Goal: Navigation & Orientation: Find specific page/section

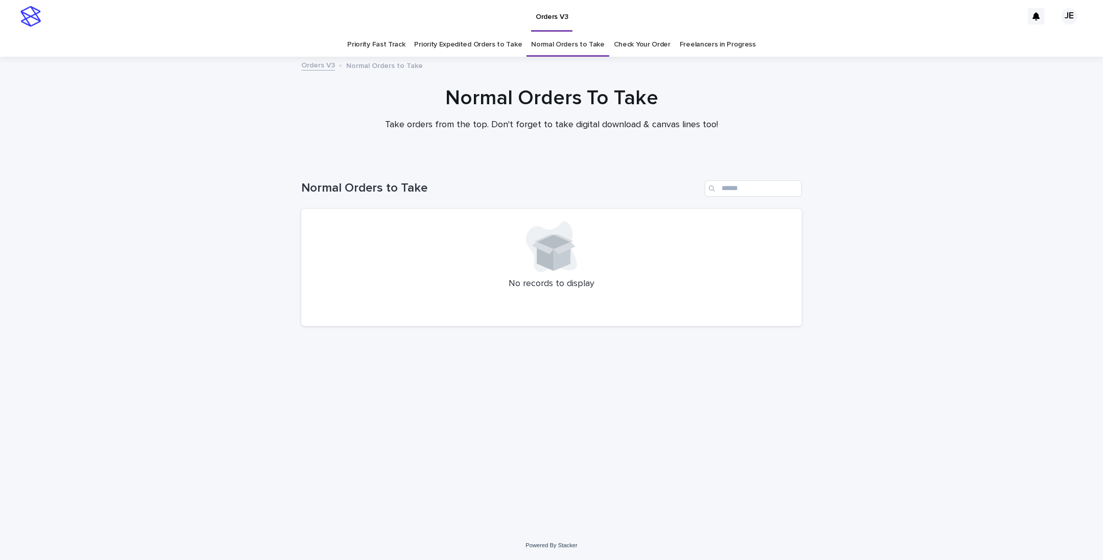
click at [479, 50] on link "Priority Expedited Orders to Take" at bounding box center [468, 45] width 108 height 24
click at [375, 46] on link "Priority Fast Track" at bounding box center [376, 45] width 58 height 24
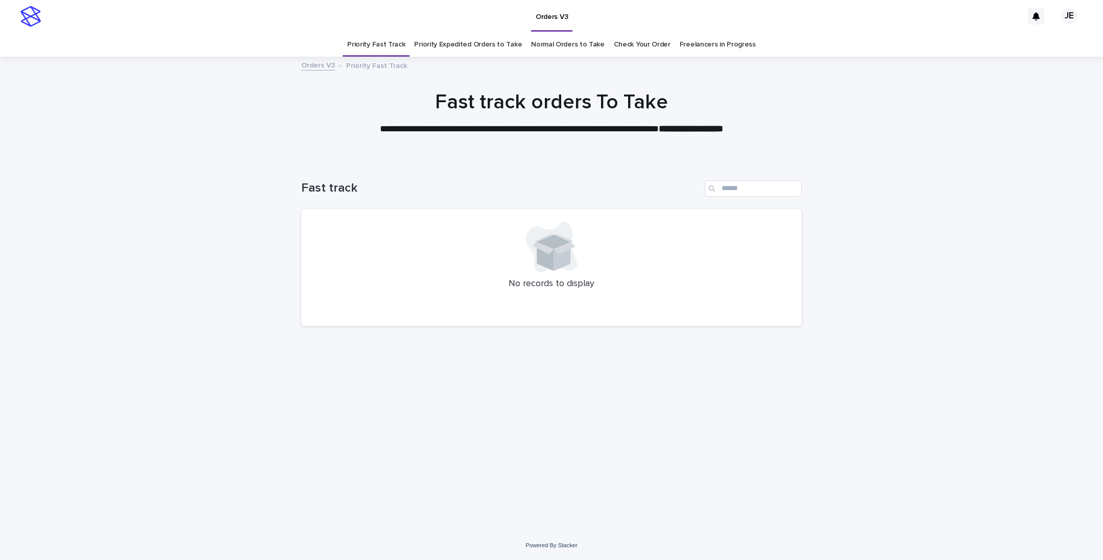
click at [493, 51] on link "Priority Expedited Orders to Take" at bounding box center [468, 45] width 108 height 24
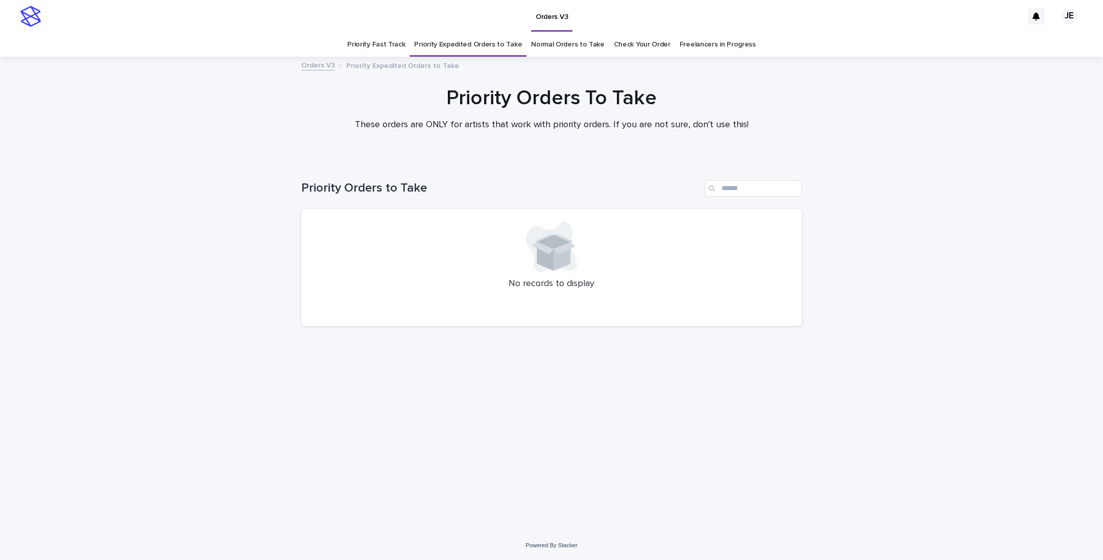
click at [569, 45] on link "Normal Orders to Take" at bounding box center [568, 45] width 74 height 24
click at [387, 50] on link "Priority Fast Track" at bounding box center [376, 45] width 58 height 24
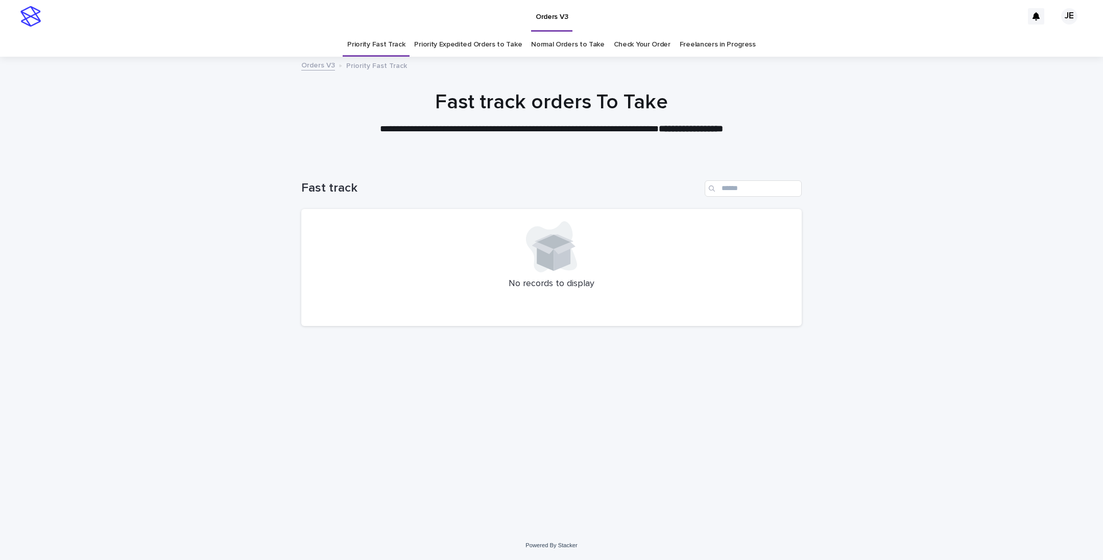
click at [450, 34] on link "Priority Expedited Orders to Take" at bounding box center [468, 45] width 108 height 24
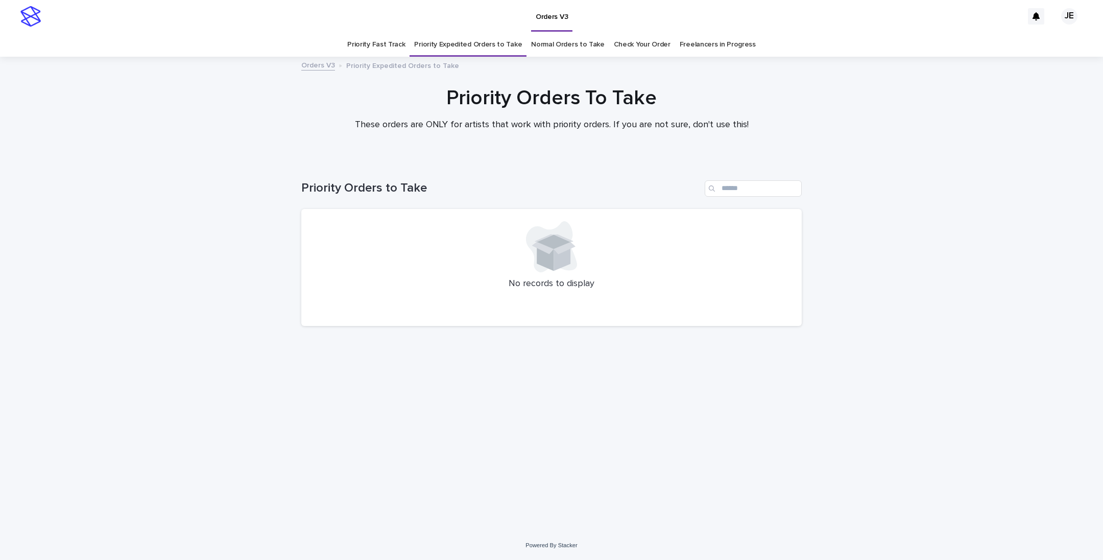
click at [578, 43] on link "Normal Orders to Take" at bounding box center [568, 45] width 74 height 24
